Goal: Navigation & Orientation: Go to known website

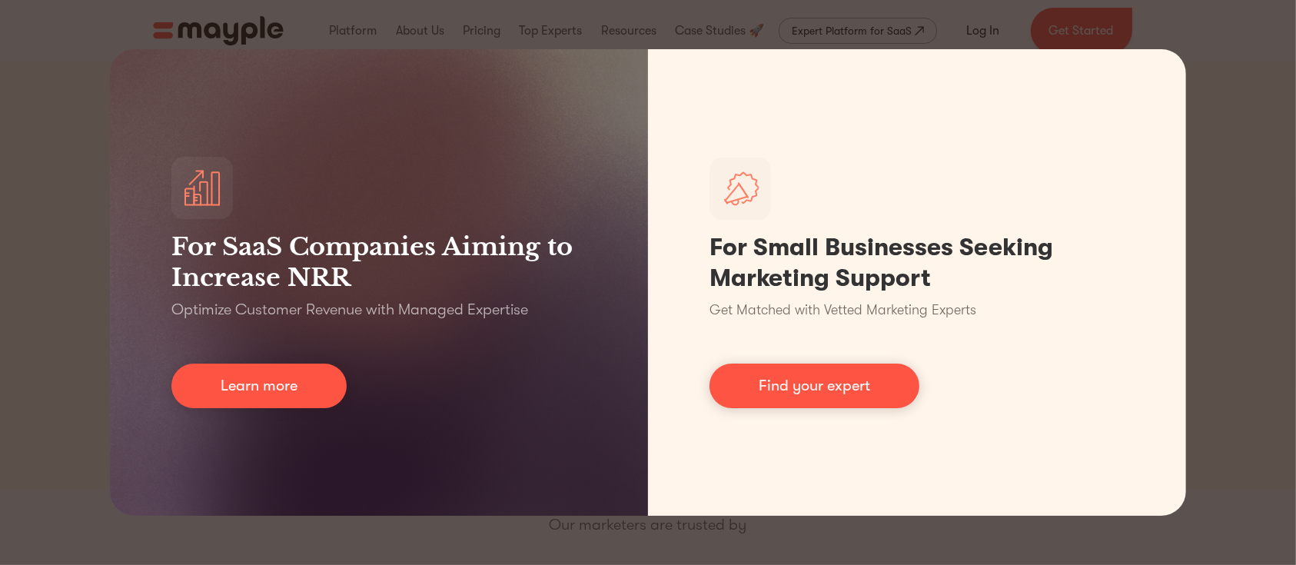
click at [1194, 294] on div "For SaaS Companies Aiming to Increase NRR Optimize Customer Revenue with Manage…" at bounding box center [648, 282] width 1296 height 565
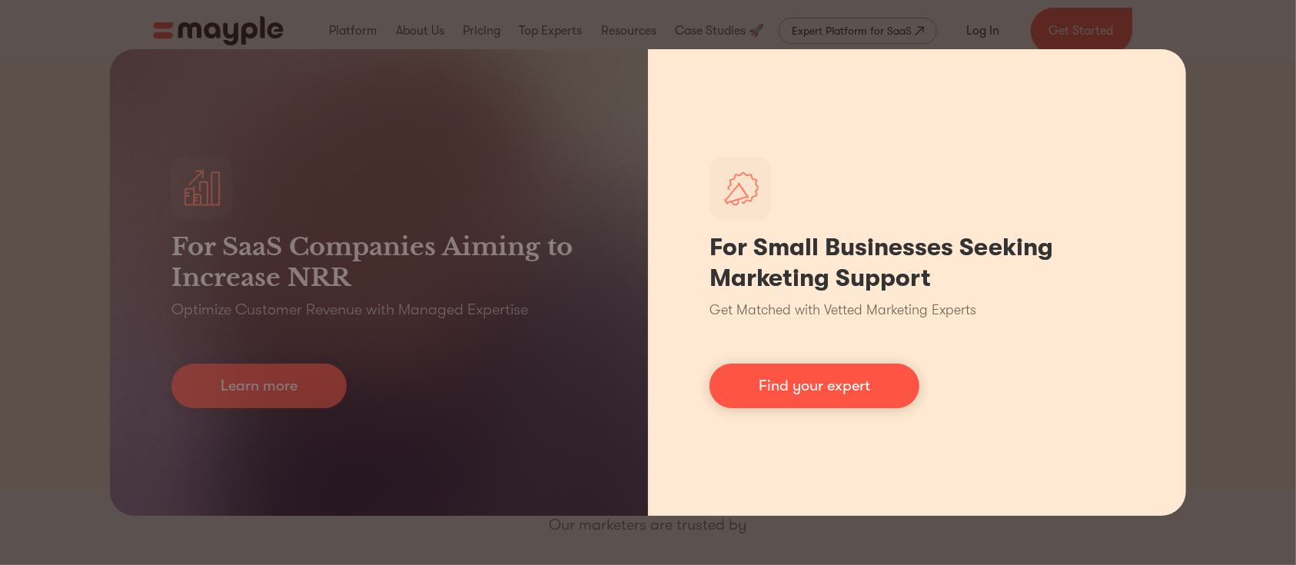
click at [1120, 77] on div "For Small Businesses Seeking Marketing Support Get Matched with Vetted Marketin…" at bounding box center [917, 282] width 538 height 466
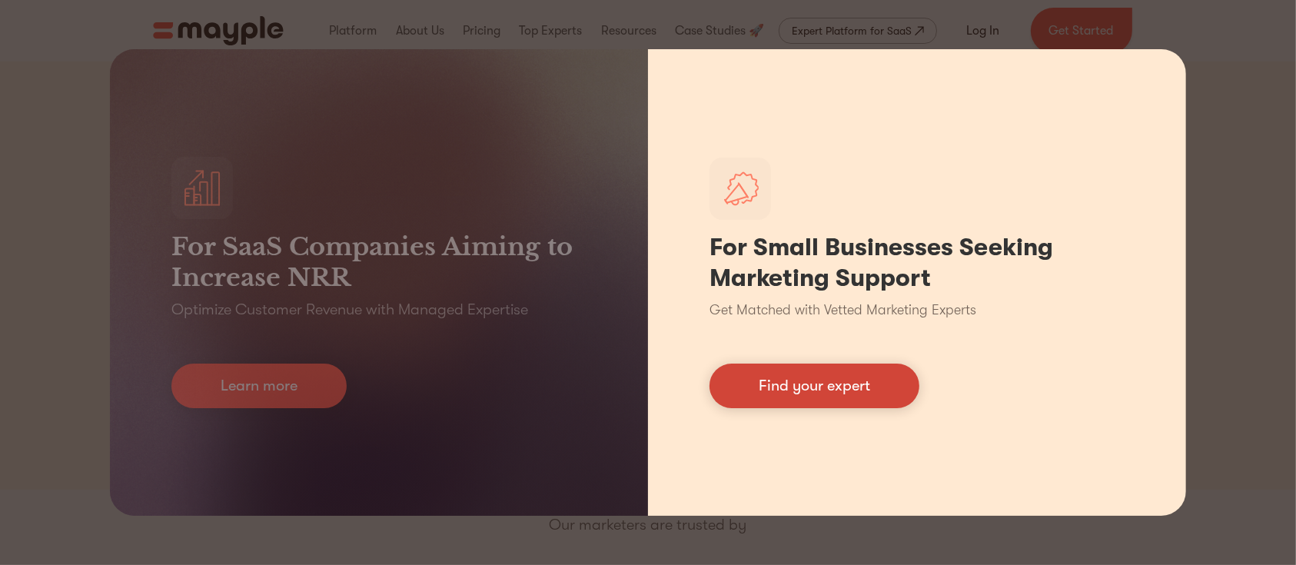
click at [771, 396] on link "Find your expert" at bounding box center [814, 385] width 210 height 45
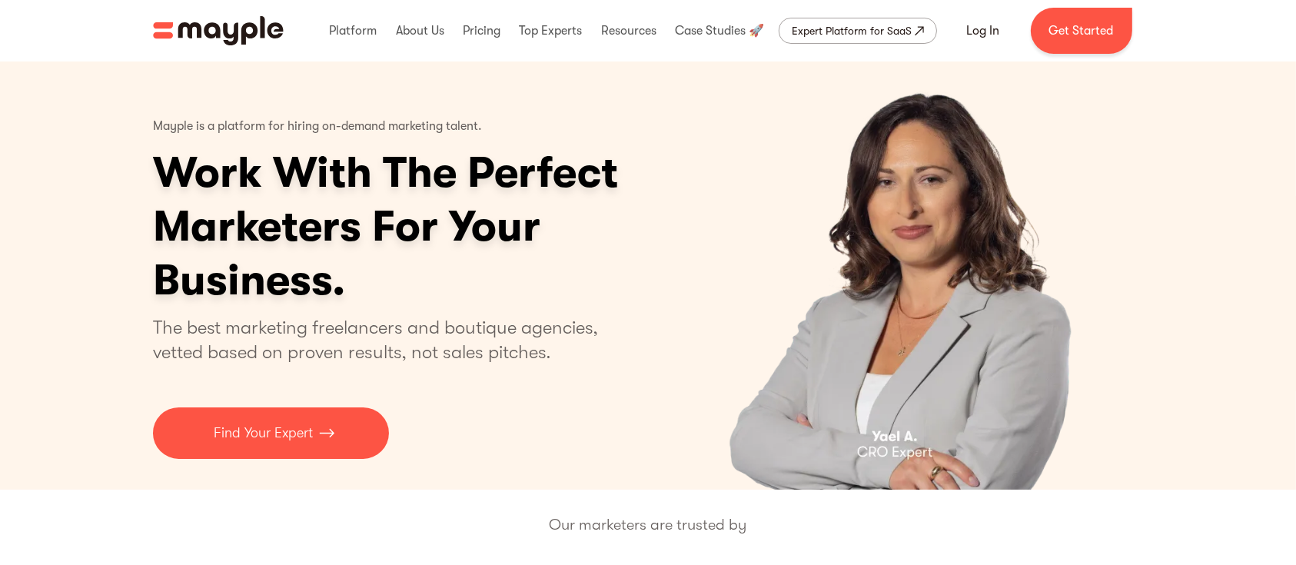
click at [974, 9] on div "Log In Get Started" at bounding box center [1040, 31] width 184 height 46
click at [972, 23] on link "Log In" at bounding box center [983, 30] width 70 height 37
